Goal: Task Accomplishment & Management: Manage account settings

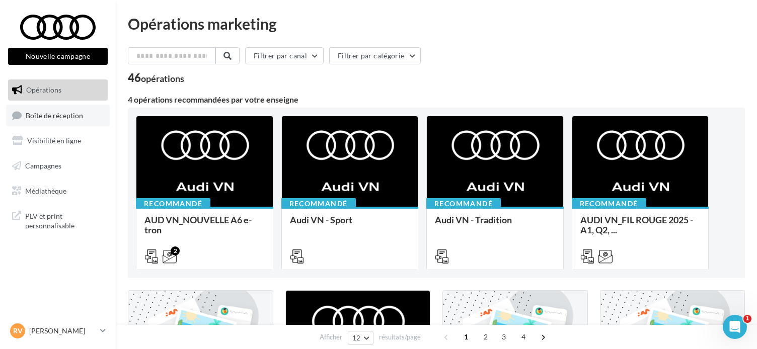
click at [63, 115] on span "Boîte de réception" at bounding box center [54, 115] width 57 height 9
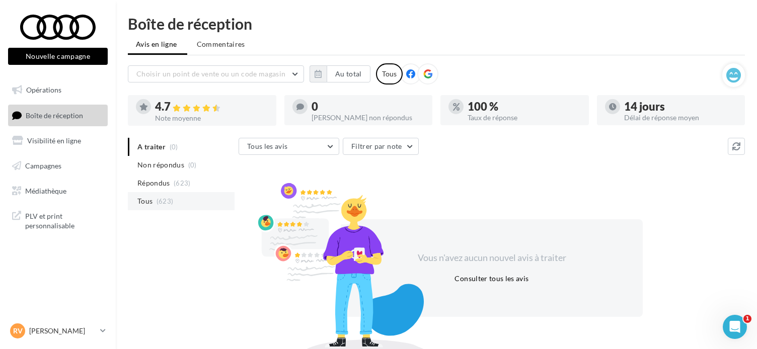
click at [150, 202] on span "Tous" at bounding box center [144, 201] width 15 height 10
